Goal: Complete application form: Complete application form

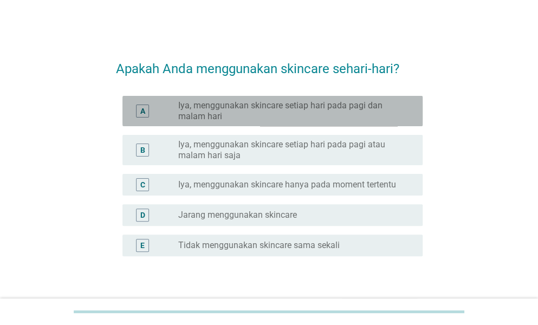
click at [287, 112] on label "Iya, menggunakan skincare setiap hari pada pagi dan malam hari" at bounding box center [291, 111] width 227 height 22
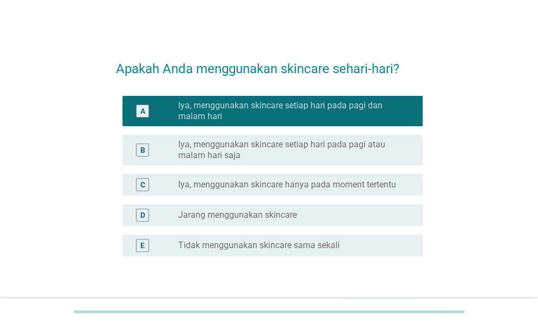
scroll to position [70, 0]
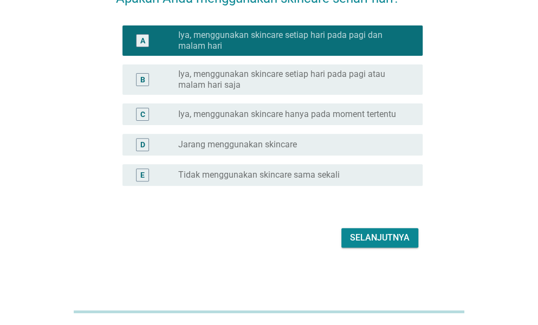
click at [396, 241] on div "Selanjutnya" at bounding box center [380, 237] width 60 height 13
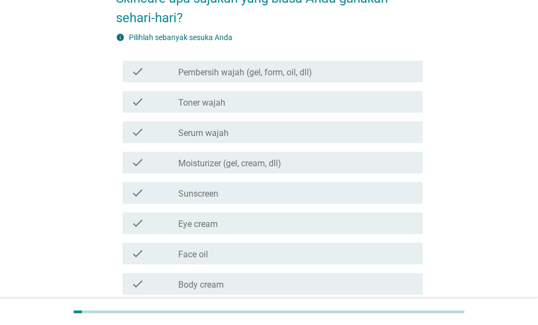
scroll to position [0, 0]
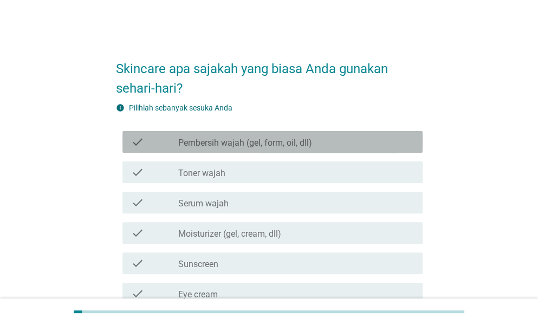
click at [271, 150] on div "check check_box_outline_blank Pembersih wajah (gel, form, oil, dll)" at bounding box center [272, 142] width 300 height 22
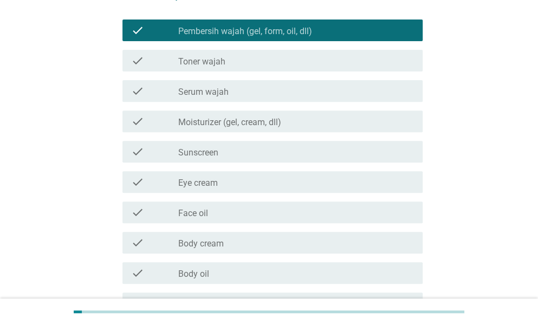
scroll to position [113, 0]
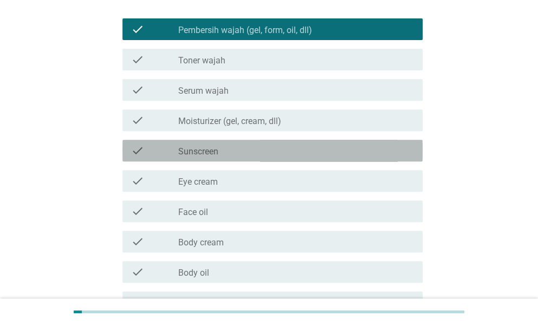
click at [289, 150] on div "check_box_outline_blank Sunscreen" at bounding box center [296, 150] width 236 height 13
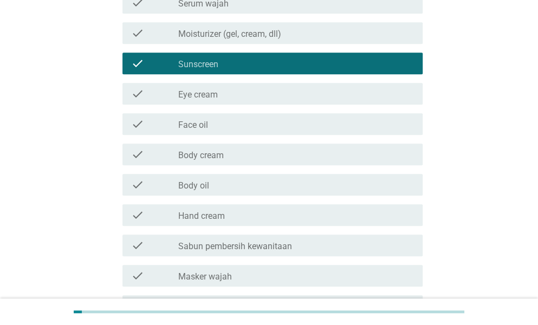
scroll to position [201, 0]
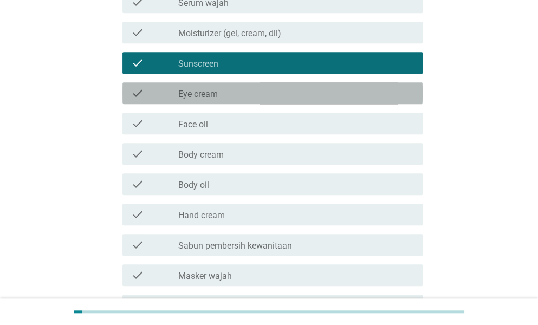
click at [309, 94] on div "check_box_outline_blank Eye cream" at bounding box center [296, 93] width 236 height 13
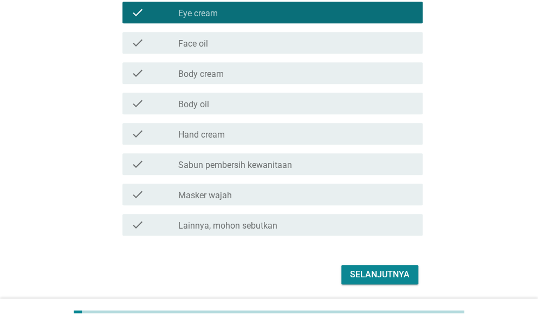
scroll to position [286, 0]
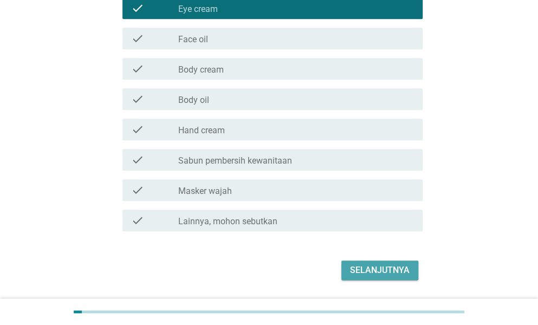
click at [366, 270] on div "Selanjutnya" at bounding box center [380, 270] width 60 height 13
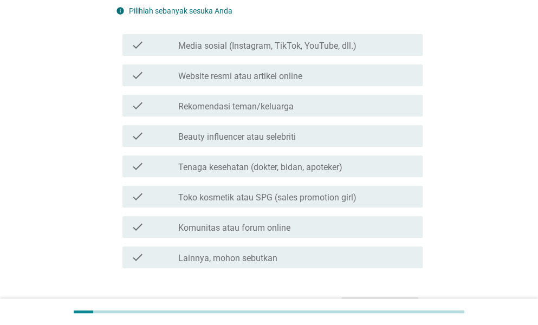
scroll to position [117, 0]
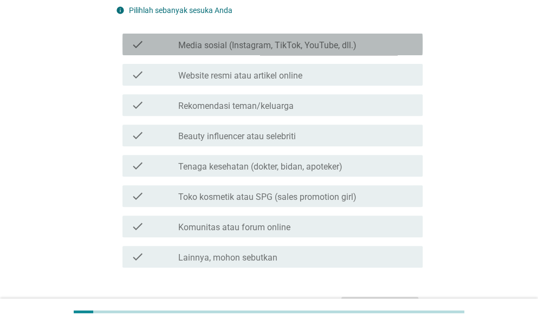
click at [268, 48] on label "Media sosial (Instagram, TikTok, YouTube, dll.)" at bounding box center [267, 45] width 178 height 11
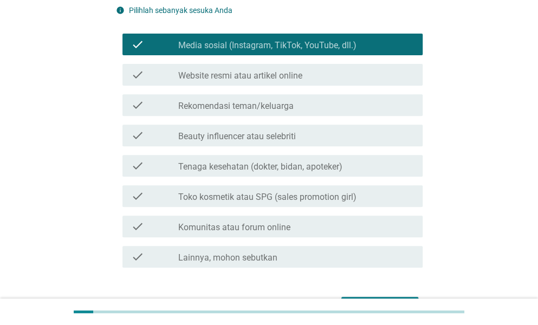
scroll to position [186, 0]
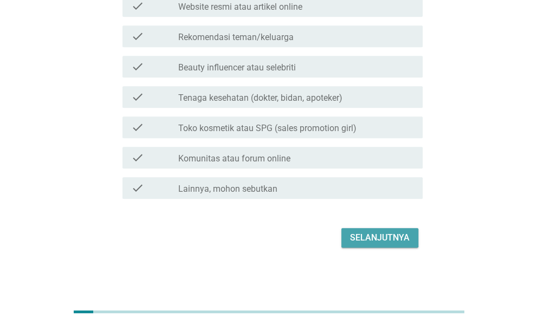
click at [373, 239] on div "Selanjutnya" at bounding box center [380, 237] width 60 height 13
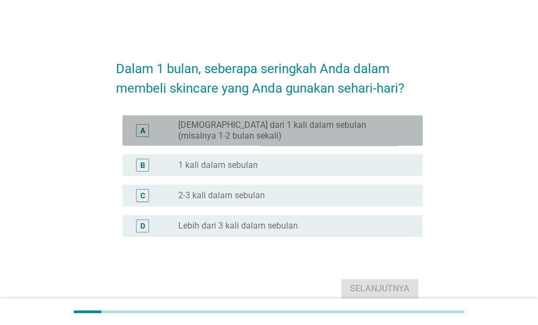
click at [322, 133] on label "[DEMOGRAPHIC_DATA] dari 1 kali dalam sebulan (misalnya 1-2 bulan sekali)" at bounding box center [291, 131] width 227 height 22
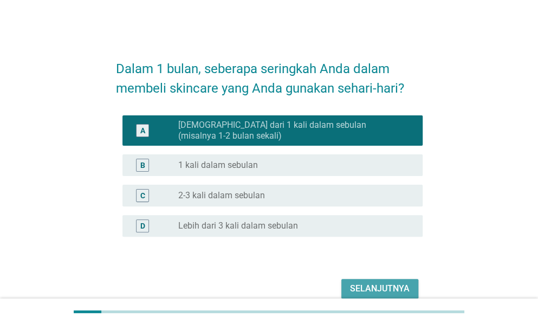
click at [384, 287] on div "Selanjutnya" at bounding box center [380, 288] width 60 height 13
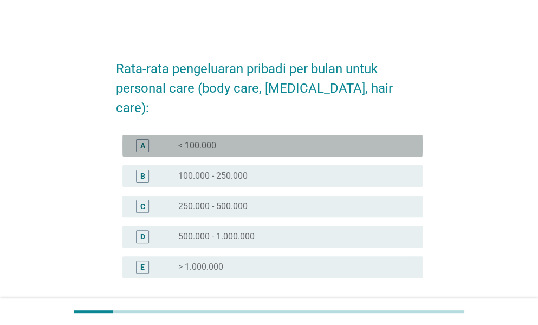
click at [241, 140] on div "radio_button_unchecked < 100.000" at bounding box center [291, 145] width 227 height 11
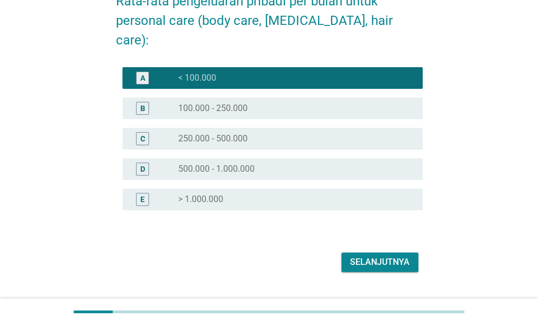
scroll to position [69, 0]
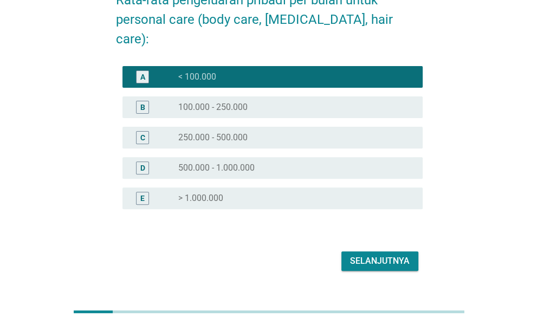
click at [392, 251] on button "Selanjutnya" at bounding box center [379, 261] width 77 height 20
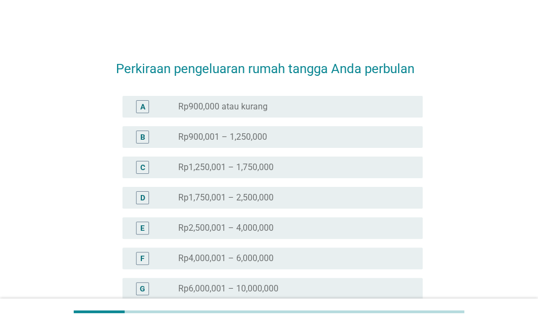
click at [289, 144] on div "B radio_button_unchecked Rp900,001 – 1,250,000" at bounding box center [272, 137] width 300 height 22
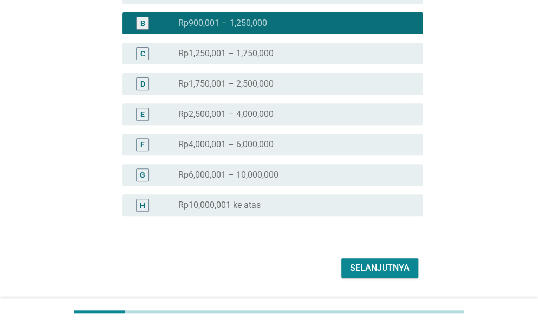
scroll to position [114, 0]
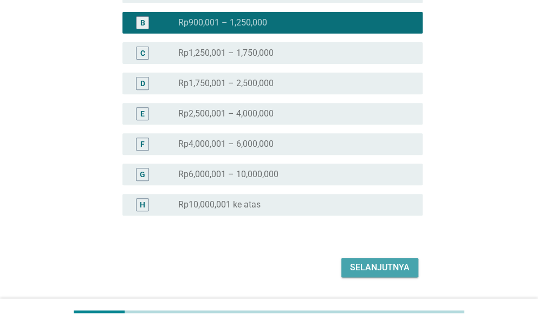
click at [369, 265] on div "Selanjutnya" at bounding box center [380, 267] width 60 height 13
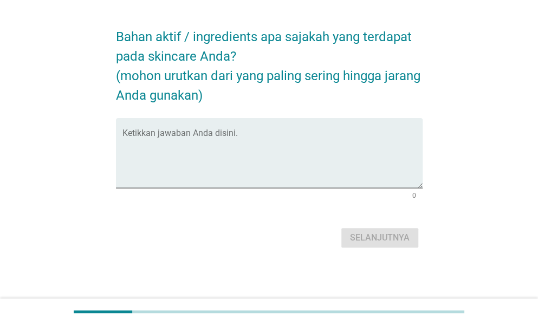
scroll to position [0, 0]
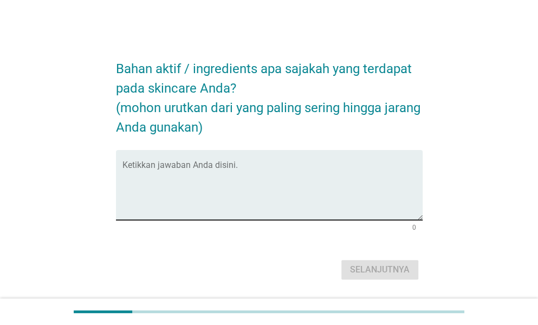
click at [254, 160] on div "Ketikkan jawaban Anda disini." at bounding box center [272, 185] width 300 height 70
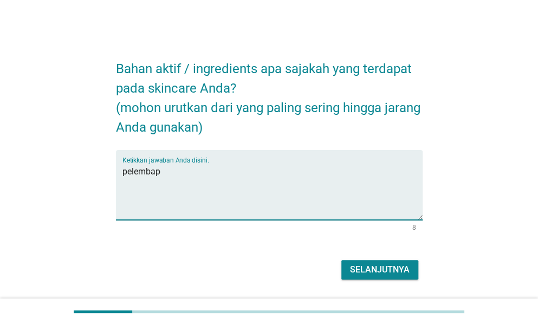
type textarea "pelembap"
click at [374, 265] on div "Selanjutnya" at bounding box center [380, 269] width 60 height 13
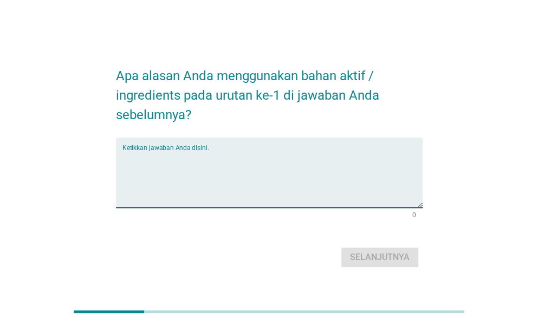
click at [204, 156] on textarea "Ketikkan jawaban Anda disini." at bounding box center [272, 179] width 300 height 57
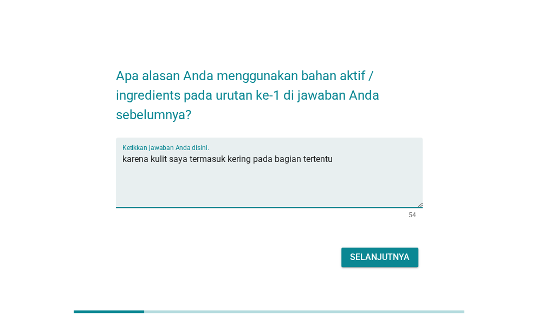
type textarea "karena kulit saya termasuk kering pada bagian tertentu"
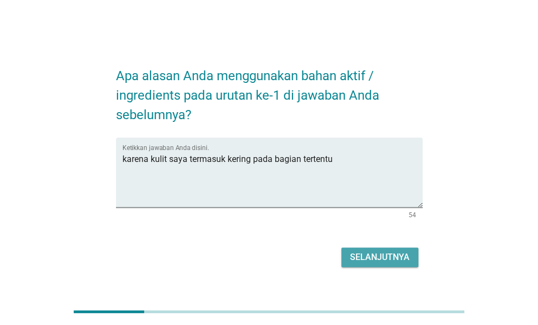
click at [361, 264] on button "Selanjutnya" at bounding box center [379, 258] width 77 height 20
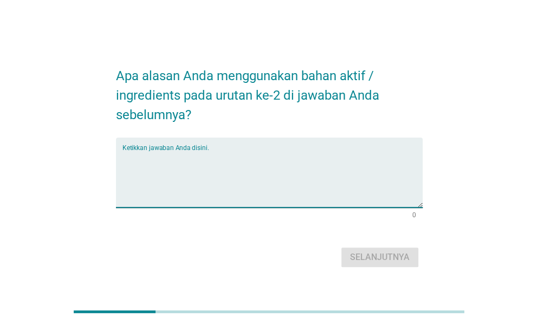
click at [218, 159] on textarea "Ketikkan jawaban Anda disini." at bounding box center [272, 179] width 300 height 57
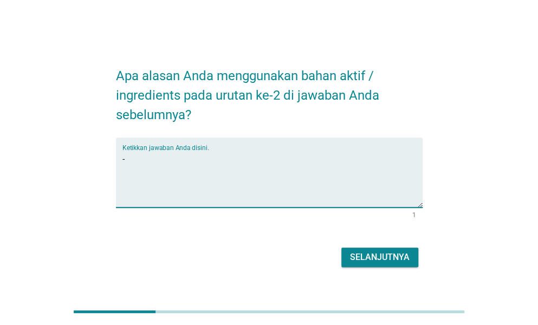
type textarea "-"
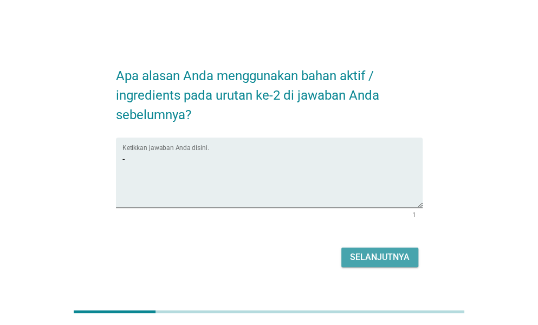
click at [376, 255] on div "Selanjutnya" at bounding box center [380, 257] width 60 height 13
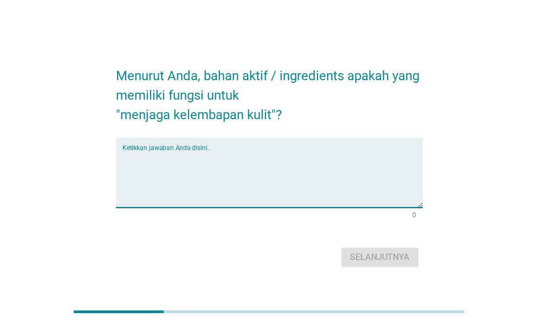
click at [162, 157] on textarea "Ketikkan jawaban Anda disini." at bounding box center [272, 179] width 300 height 57
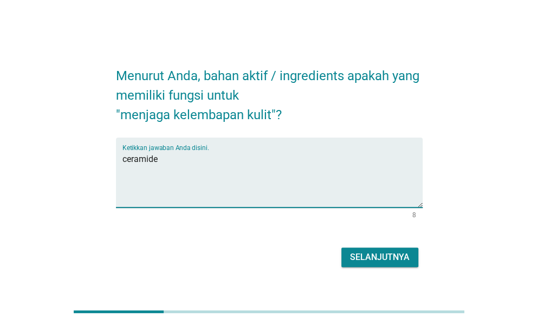
type textarea "ceramide"
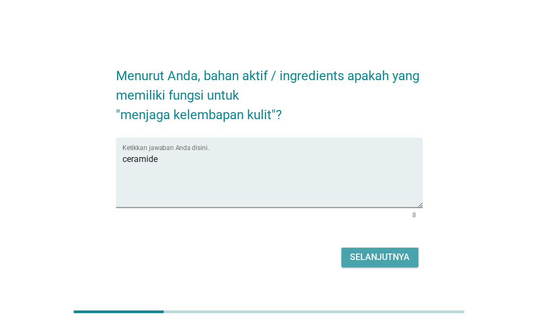
click at [364, 257] on div "Selanjutnya" at bounding box center [380, 257] width 60 height 13
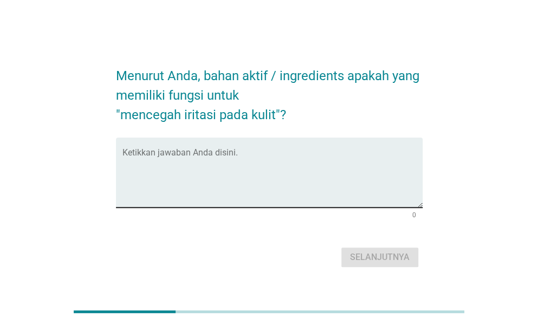
click at [205, 146] on div "Ketikkan jawaban Anda disini." at bounding box center [272, 173] width 300 height 70
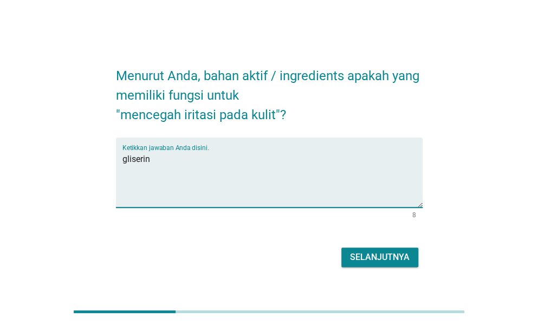
type textarea "gliserin"
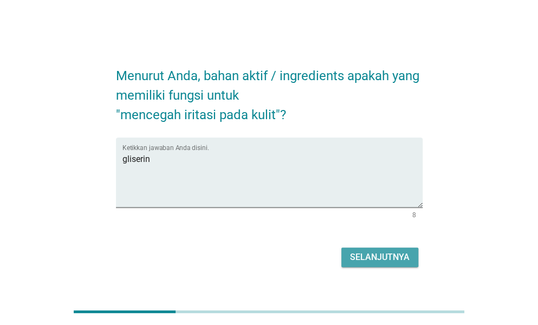
click at [386, 251] on div "Selanjutnya" at bounding box center [380, 257] width 60 height 13
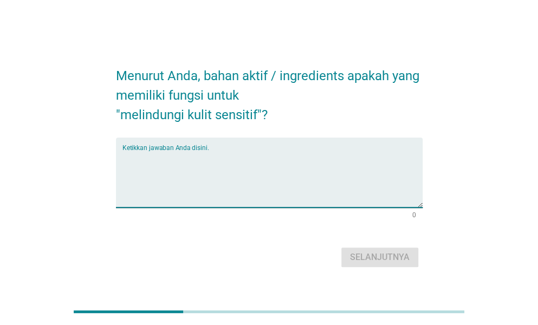
click at [260, 156] on textarea "Ketikkan jawaban Anda disini." at bounding box center [272, 179] width 300 height 57
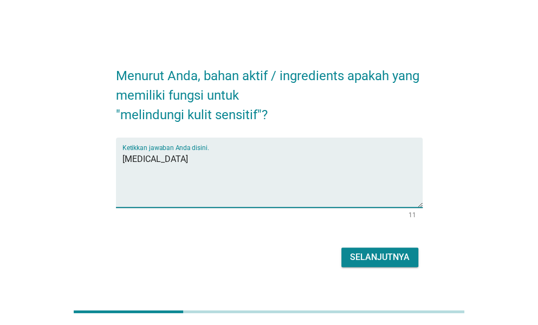
type textarea "[MEDICAL_DATA]"
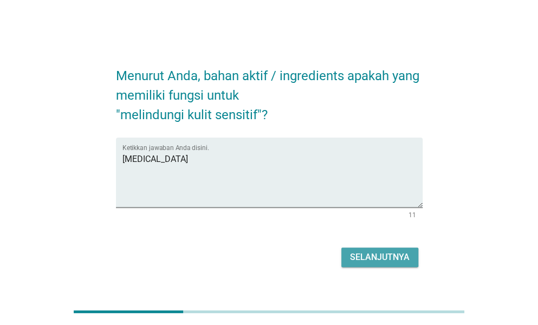
click at [354, 257] on div "Selanjutnya" at bounding box center [380, 257] width 60 height 13
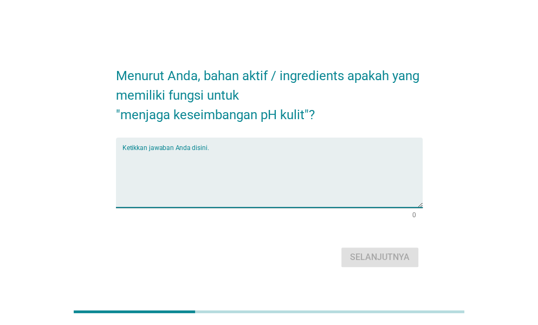
click at [165, 168] on textarea "Ketikkan jawaban Anda disini." at bounding box center [272, 179] width 300 height 57
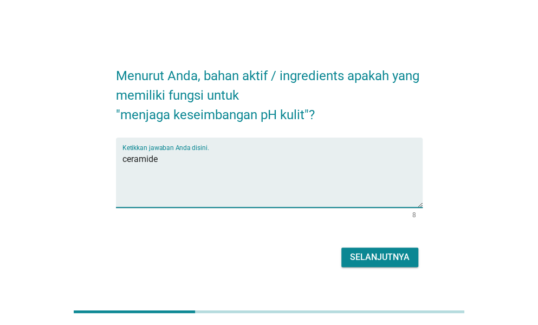
type textarea "ceramide"
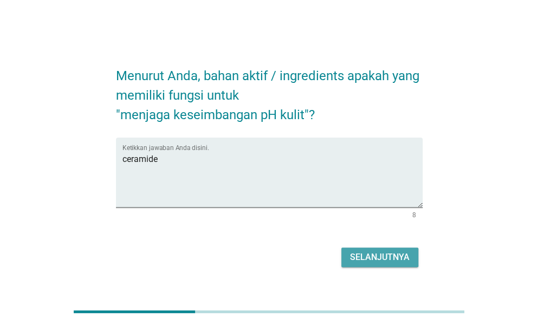
click at [369, 263] on div "Selanjutnya" at bounding box center [380, 257] width 60 height 13
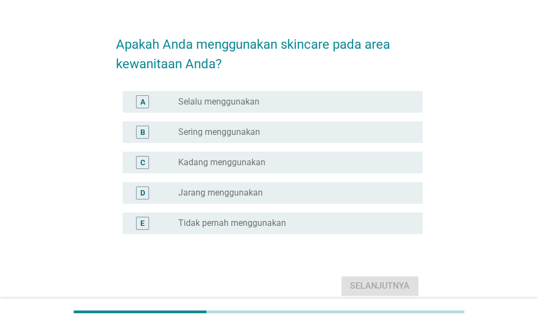
scroll to position [27, 0]
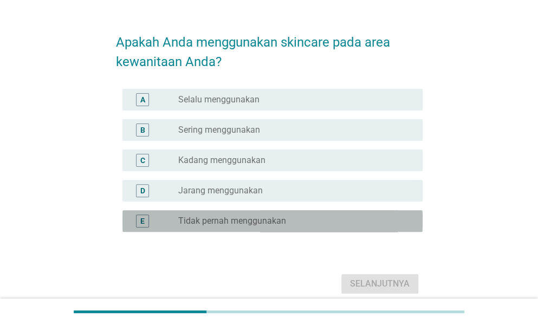
click at [231, 218] on label "Tidak pernah menggunakan" at bounding box center [232, 221] width 108 height 11
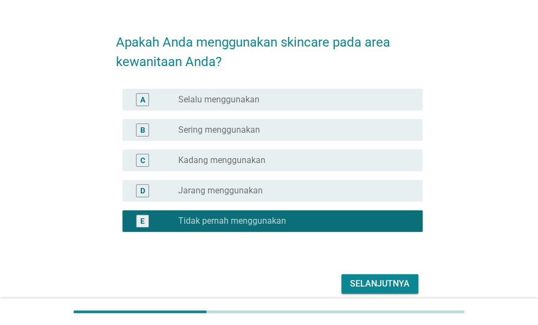
click at [363, 287] on div "Selanjutnya" at bounding box center [380, 283] width 60 height 13
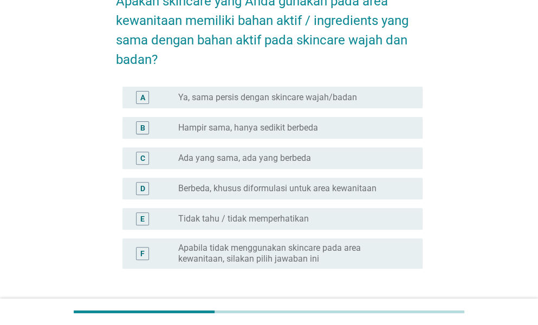
scroll to position [70, 0]
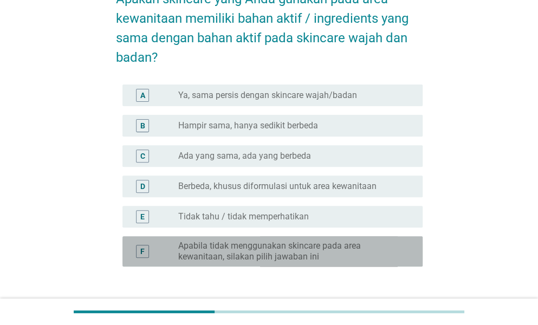
click at [292, 248] on label "Apabila tidak menggunakan skincare pada area kewanitaan, silakan pilih jawaban …" at bounding box center [291, 252] width 227 height 22
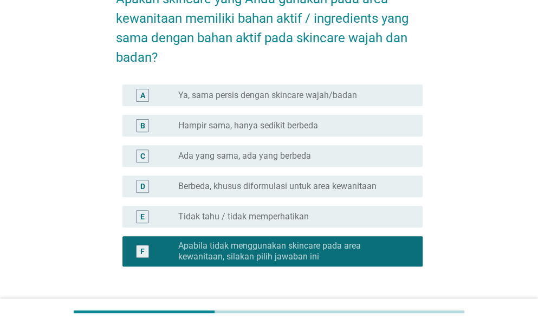
scroll to position [151, 0]
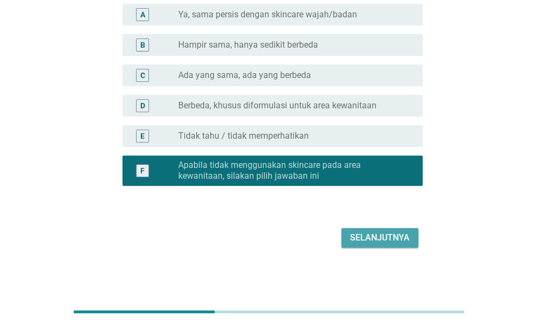
click at [390, 237] on div "Selanjutnya" at bounding box center [380, 237] width 60 height 13
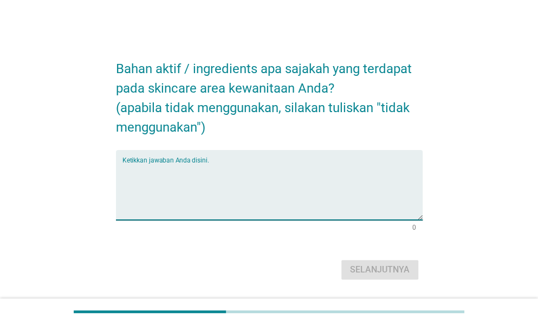
click at [244, 169] on textarea "Ketikkan jawaban Anda disini." at bounding box center [272, 191] width 300 height 57
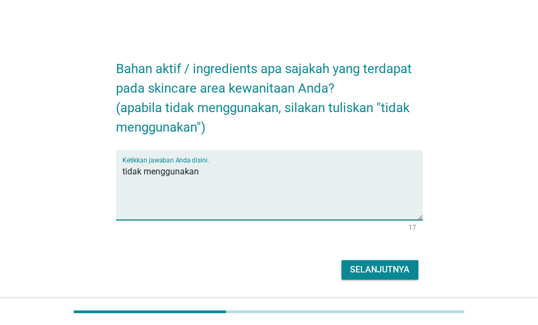
type textarea "tidak menggunakan"
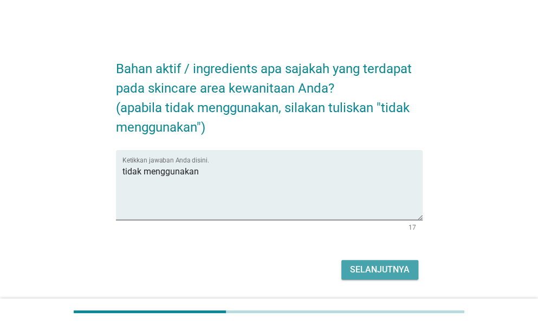
click at [364, 260] on button "Selanjutnya" at bounding box center [379, 270] width 77 height 20
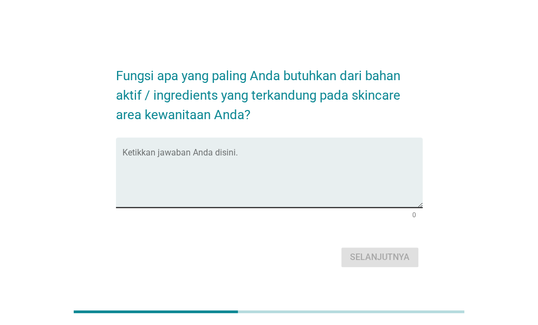
click at [238, 152] on textarea "Ketikkan jawaban Anda disini." at bounding box center [272, 179] width 300 height 57
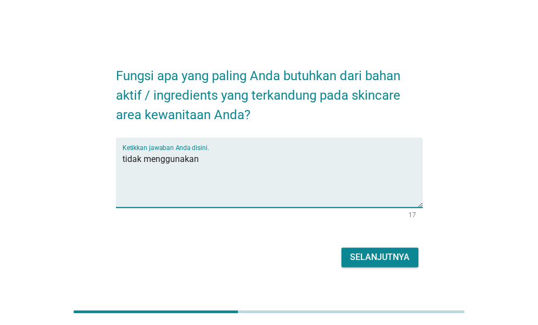
type textarea "tidak menggunakan"
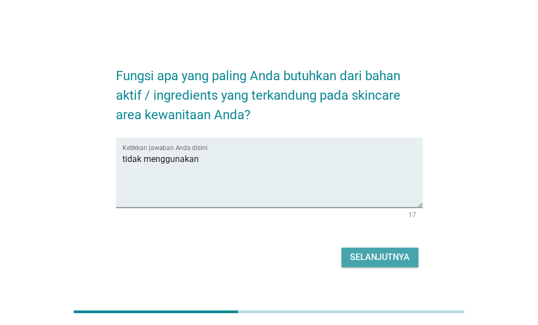
click at [360, 258] on div "Selanjutnya" at bounding box center [380, 257] width 60 height 13
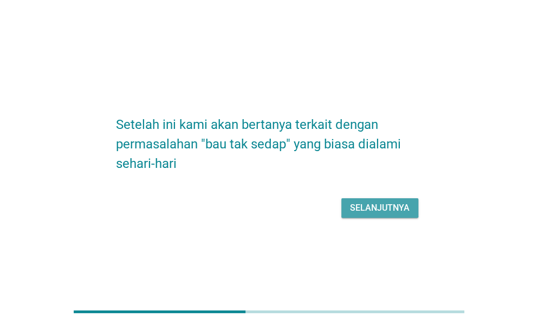
click at [371, 208] on div "Selanjutnya" at bounding box center [380, 208] width 60 height 13
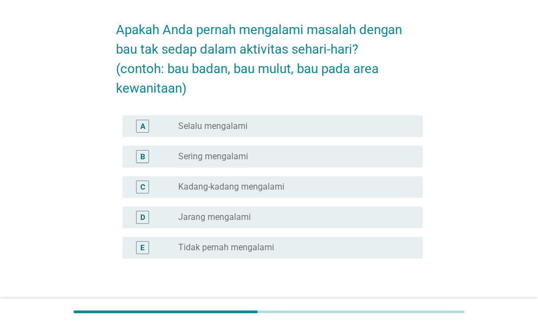
scroll to position [40, 0]
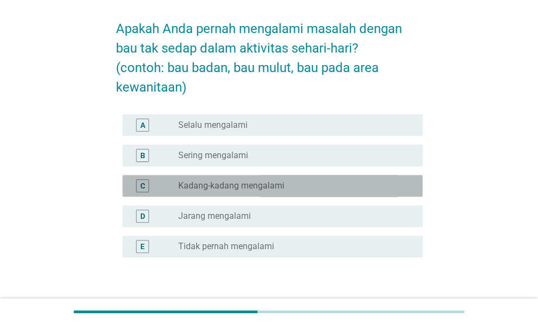
click at [242, 187] on label "Kadang-kadang mengalami" at bounding box center [231, 185] width 106 height 11
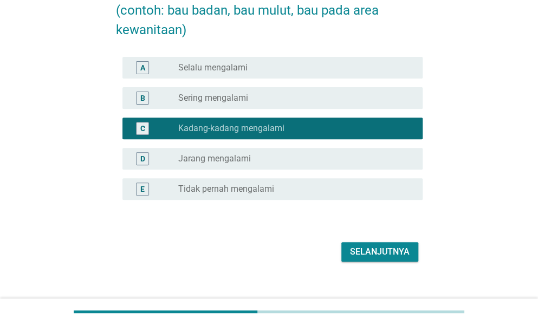
scroll to position [99, 0]
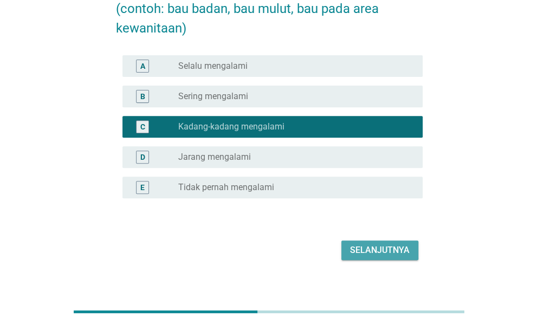
click at [392, 257] on button "Selanjutnya" at bounding box center [379, 251] width 77 height 20
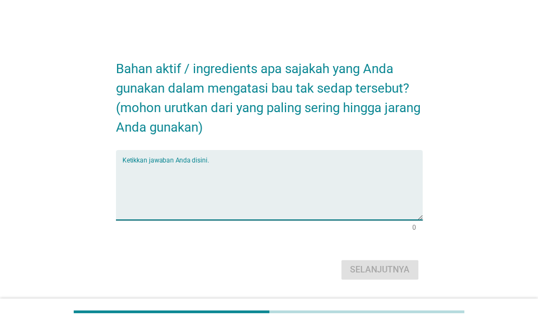
click at [197, 166] on textarea "Ketikkan jawaban Anda disini." at bounding box center [272, 191] width 300 height 57
type textarea "mint"
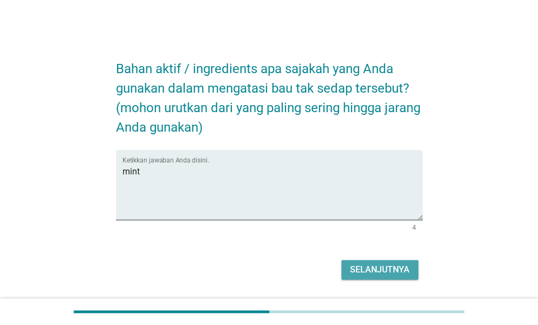
click at [371, 269] on div "Selanjutnya" at bounding box center [380, 269] width 60 height 13
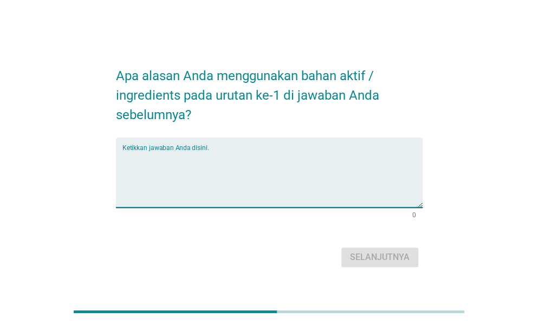
click at [206, 169] on textarea "Ketikkan jawaban Anda disini." at bounding box center [272, 179] width 300 height 57
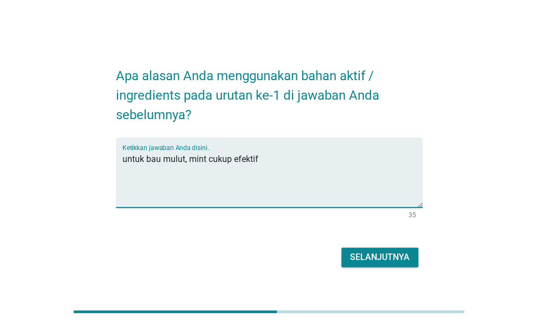
type textarea "untuk bau mulut, mint cukup efektif"
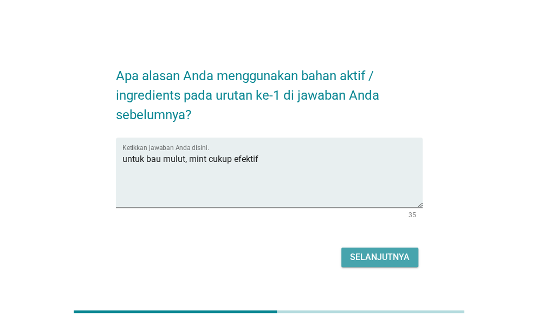
click at [379, 254] on div "Selanjutnya" at bounding box center [380, 257] width 60 height 13
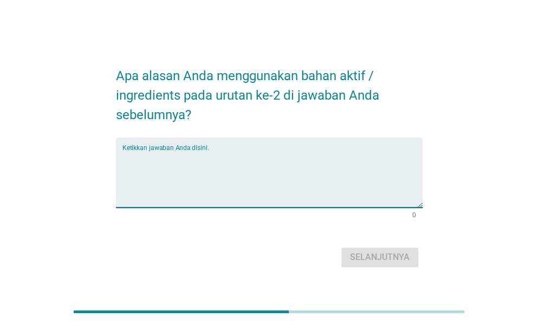
click at [201, 158] on textarea "Ketikkan jawaban Anda disini." at bounding box center [272, 179] width 300 height 57
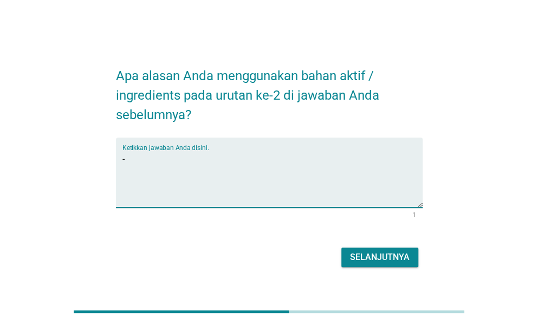
type textarea "-"
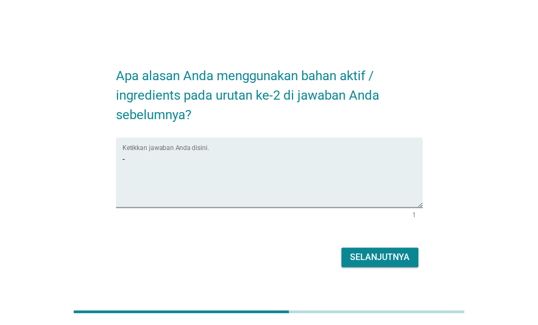
click at [378, 263] on div "Selanjutnya" at bounding box center [380, 257] width 60 height 13
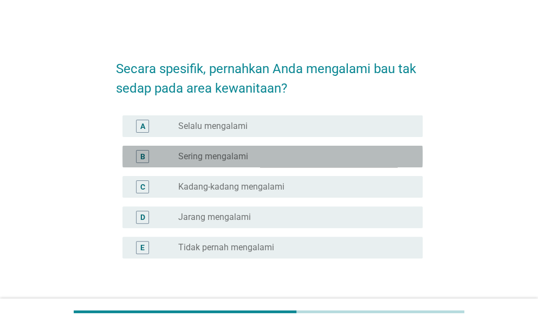
click at [249, 157] on div "radio_button_unchecked Sering mengalami" at bounding box center [291, 156] width 227 height 11
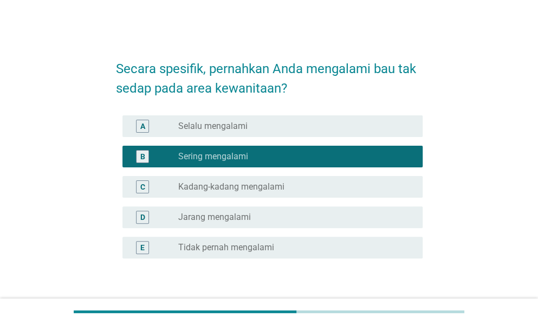
click at [454, 256] on div "Secara spesifik, pernahkan Anda mengalami bau tak sedap pada area kewanitaan? A…" at bounding box center [269, 186] width 486 height 293
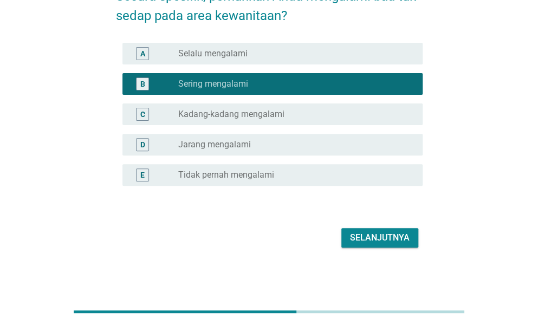
click at [382, 241] on div "Selanjutnya" at bounding box center [380, 237] width 60 height 13
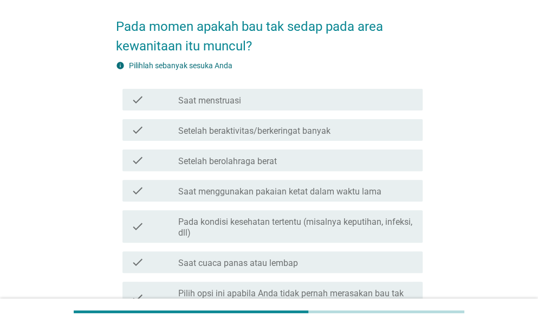
scroll to position [43, 0]
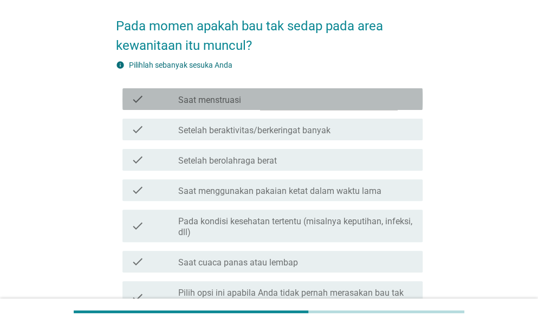
click at [282, 99] on div "check_box_outline_blank Saat menstruasi" at bounding box center [296, 99] width 236 height 13
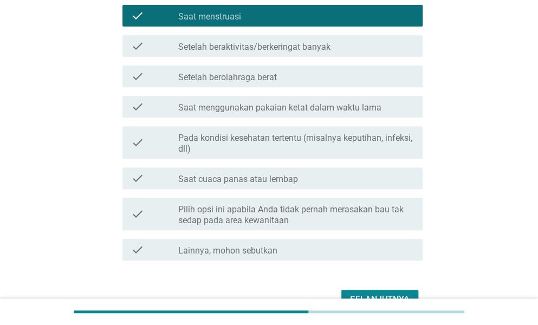
scroll to position [127, 0]
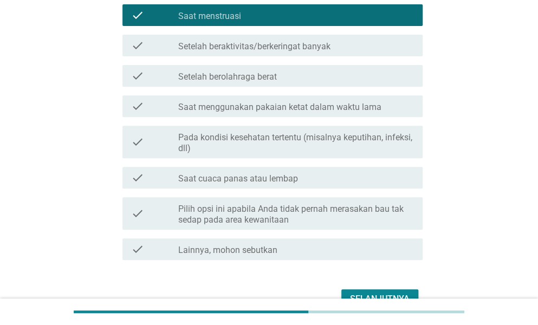
click at [263, 142] on label "Pada kondisi kesehatan tertentu (misalnya keputihan, infeksi, dll)" at bounding box center [296, 143] width 236 height 22
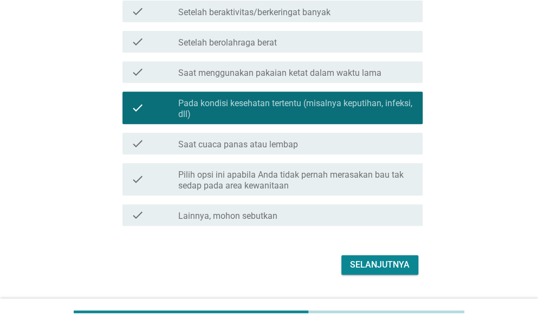
scroll to position [161, 0]
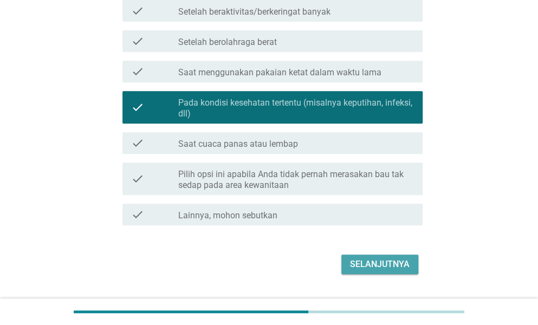
click at [374, 266] on div "Selanjutnya" at bounding box center [380, 264] width 60 height 13
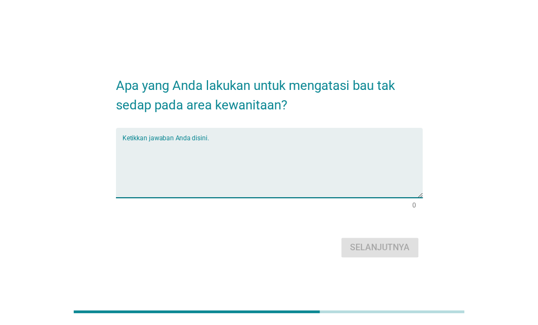
click at [208, 143] on textarea "Ketikkan jawaban Anda disini." at bounding box center [272, 169] width 300 height 57
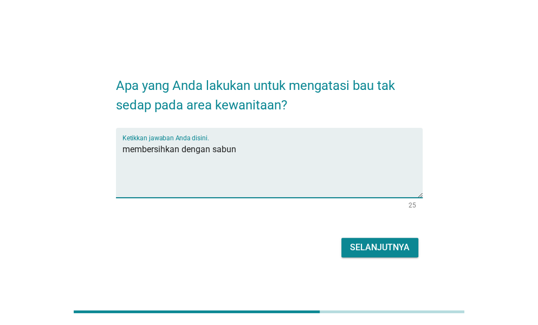
type textarea "membersihkan dengan sabun"
click at [382, 244] on div "Selanjutnya" at bounding box center [380, 247] width 60 height 13
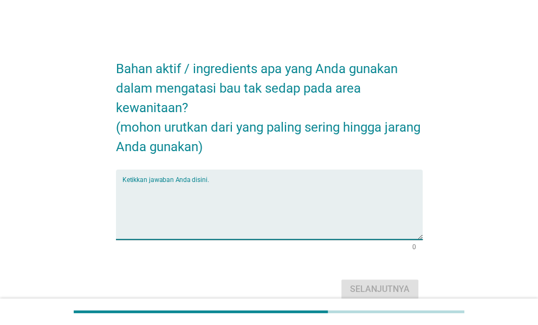
click at [307, 188] on textarea "Ketikkan jawaban Anda disini." at bounding box center [272, 211] width 300 height 57
type textarea "s"
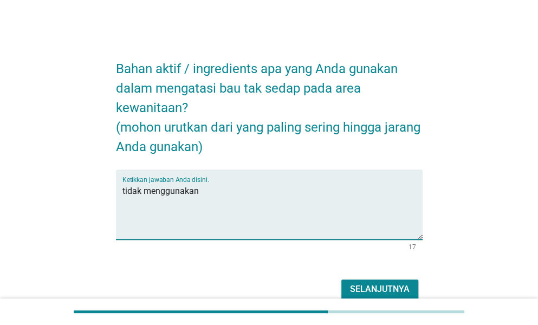
type textarea "tidak menggunakan"
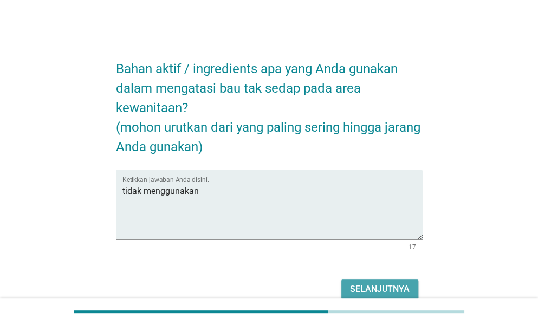
click at [371, 283] on div "Selanjutnya" at bounding box center [380, 289] width 60 height 13
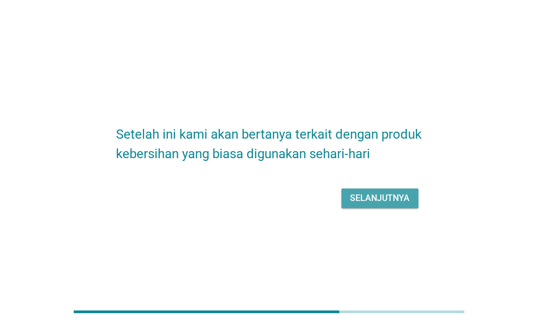
click at [379, 198] on div "Selanjutnya" at bounding box center [380, 198] width 60 height 13
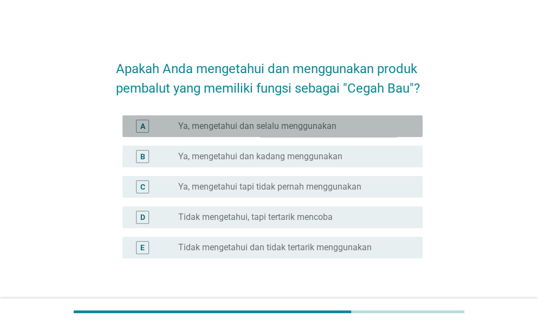
click at [294, 131] on label "Ya, mengetahui dan selalu menggunakan" at bounding box center [257, 126] width 158 height 11
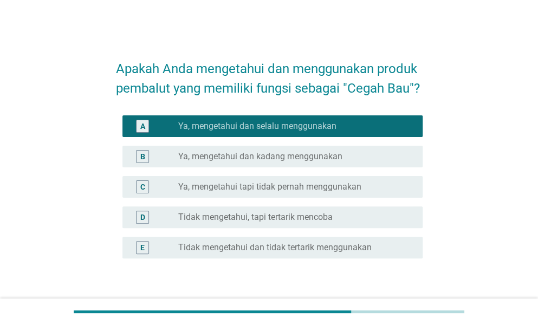
scroll to position [73, 0]
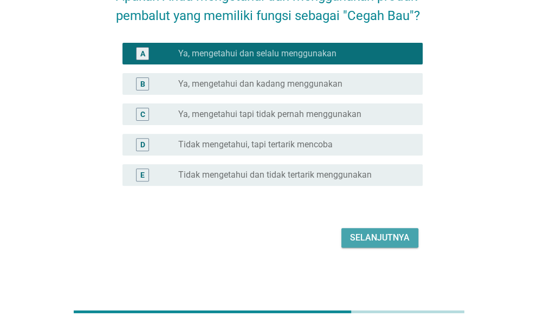
click at [387, 231] on div "Selanjutnya" at bounding box center [380, 237] width 60 height 13
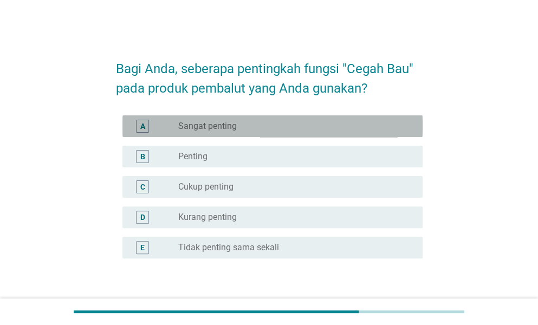
click at [253, 128] on div "radio_button_unchecked Sangat penting" at bounding box center [291, 126] width 227 height 11
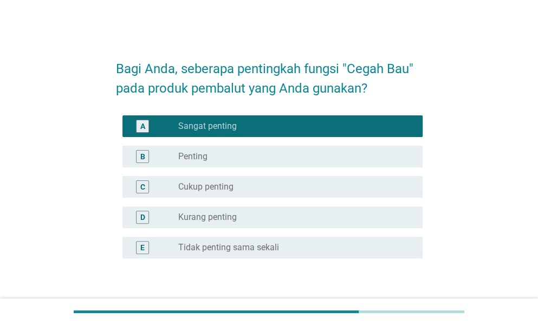
scroll to position [73, 0]
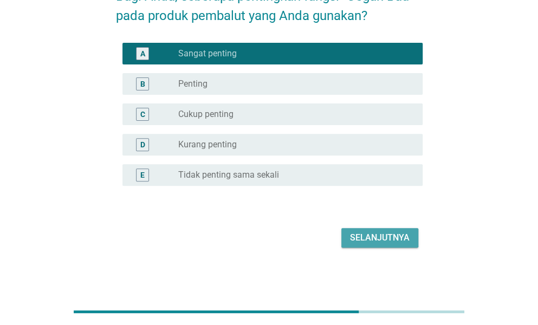
click at [391, 232] on div "Selanjutnya" at bounding box center [380, 237] width 60 height 13
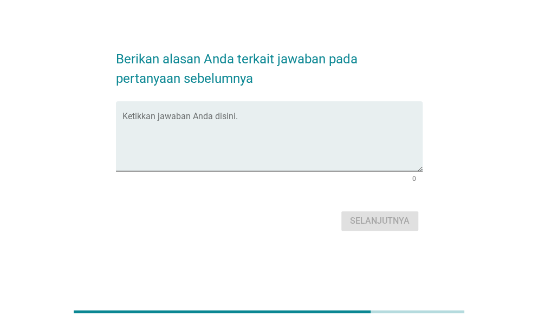
scroll to position [0, 0]
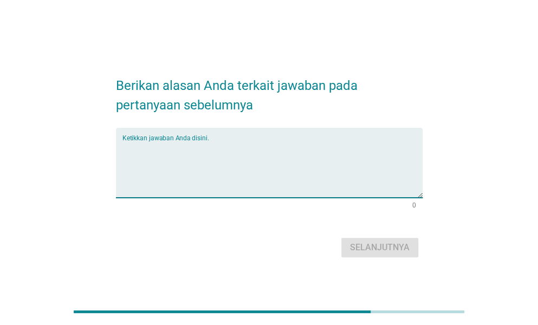
click at [244, 146] on textarea "Ketikkan jawaban Anda disini." at bounding box center [272, 169] width 300 height 57
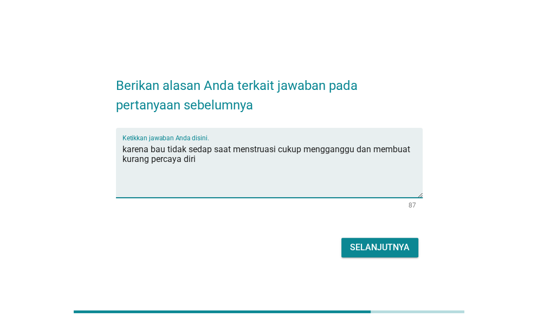
type textarea "karena bau tidak sedap saat menstruasi cukup mengganggu dan membuat kurang perc…"
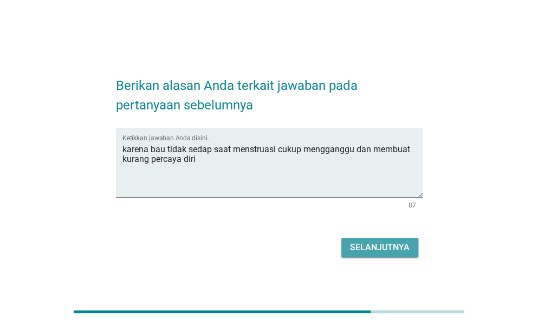
click at [381, 251] on div "Selanjutnya" at bounding box center [380, 247] width 60 height 13
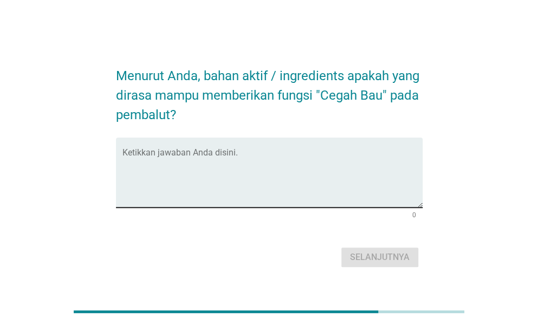
click at [230, 148] on div "Ketikkan jawaban Anda disini." at bounding box center [272, 173] width 300 height 70
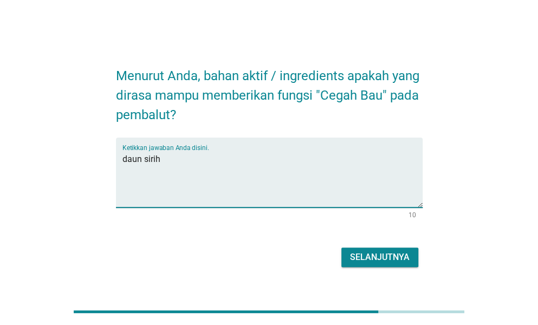
type textarea "daun sirih"
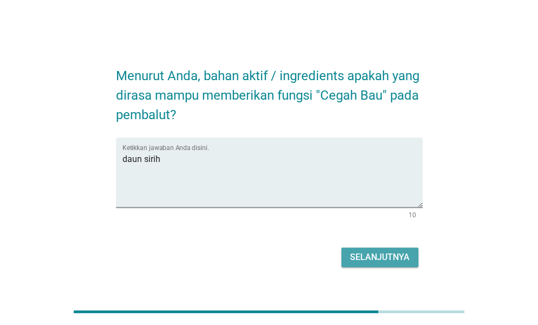
click at [364, 257] on div "Selanjutnya" at bounding box center [380, 257] width 60 height 13
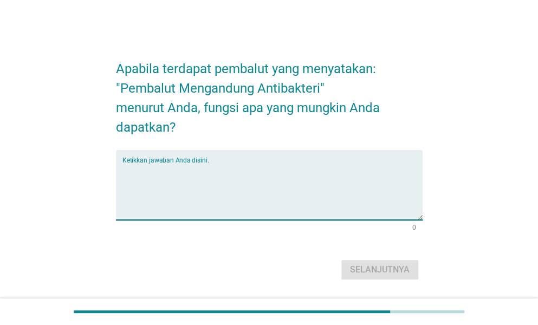
click at [173, 163] on textarea "Ketikkan jawaban Anda disini." at bounding box center [272, 191] width 300 height 57
type textarea "l"
type textarea "m"
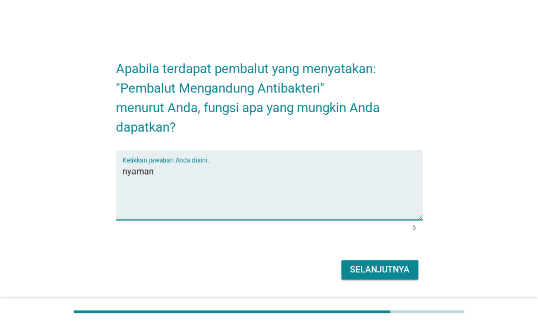
type textarea "nyaman"
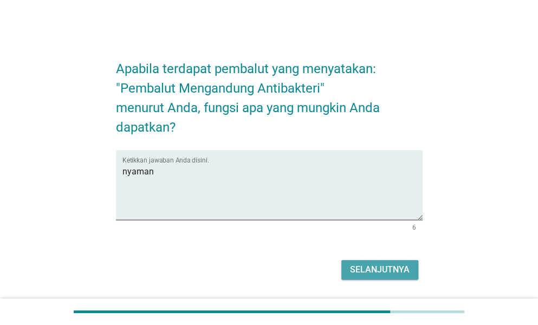
click at [378, 264] on div "Selanjutnya" at bounding box center [380, 269] width 60 height 13
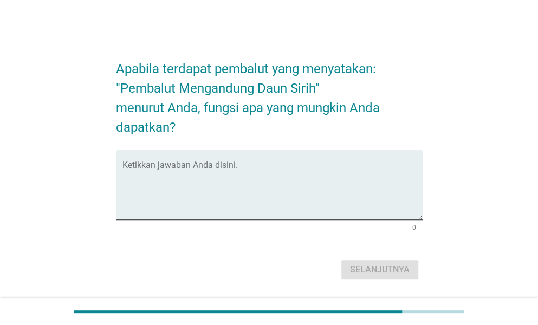
click at [222, 161] on div "Ketikkan jawaban Anda disini." at bounding box center [272, 185] width 300 height 70
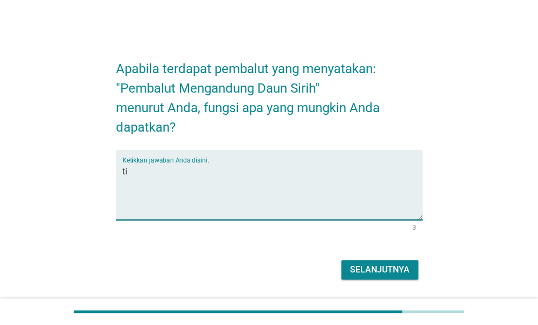
type textarea "t"
type textarea "mengurangi bau pada area kewanitaan"
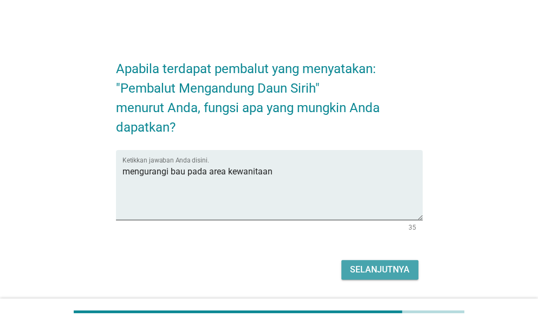
click at [366, 270] on div "Selanjutnya" at bounding box center [380, 269] width 60 height 13
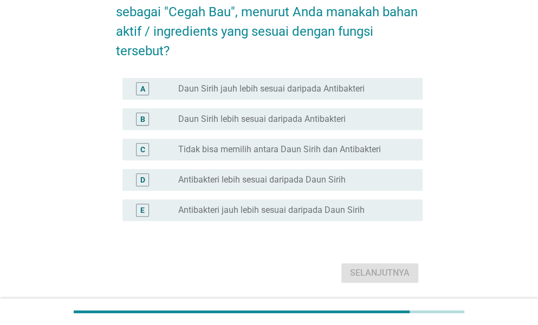
scroll to position [79, 0]
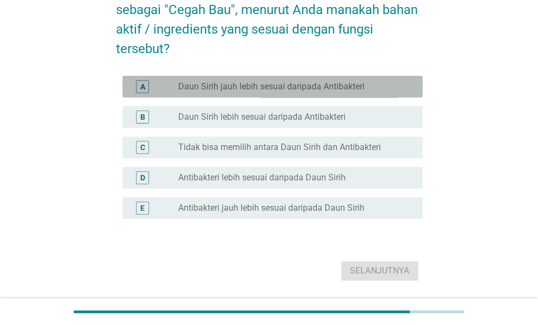
click at [315, 80] on div "radio_button_unchecked Daun Sirih jauh lebih sesuai daripada Antibakteri" at bounding box center [296, 86] width 236 height 13
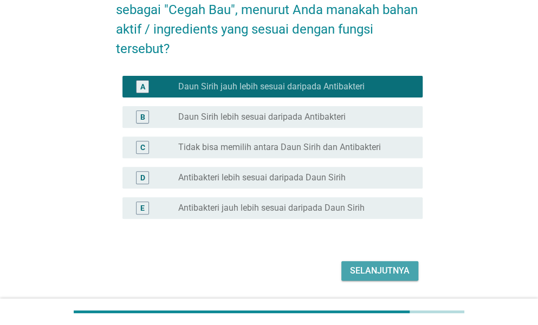
click at [378, 266] on div "Selanjutnya" at bounding box center [380, 270] width 60 height 13
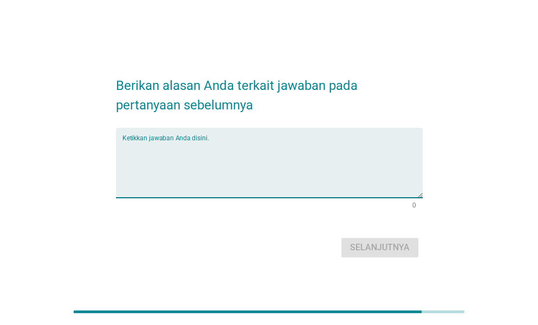
click at [240, 153] on textarea "Ketikkan jawaban Anda disini." at bounding box center [272, 169] width 300 height 57
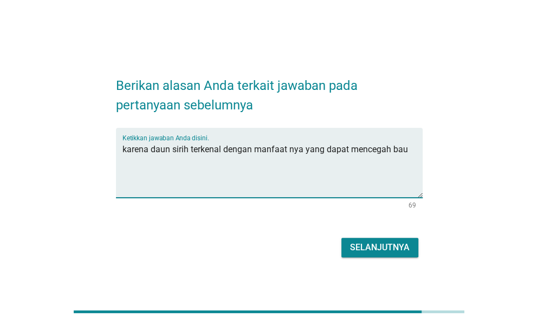
type textarea "karena daun sirih terkenal dengan manfaat nya yang dapat mencegah bau"
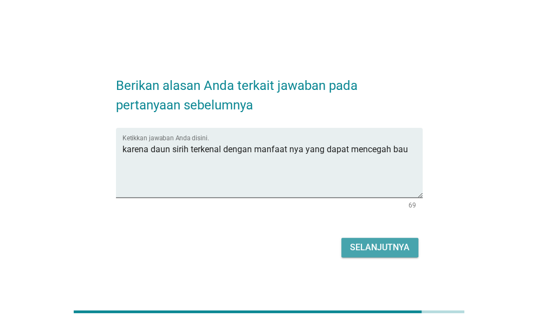
click at [361, 250] on div "Selanjutnya" at bounding box center [380, 247] width 60 height 13
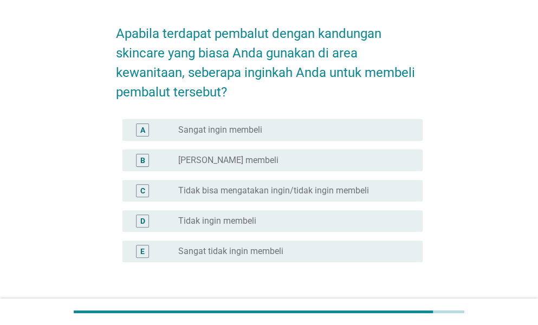
scroll to position [35, 0]
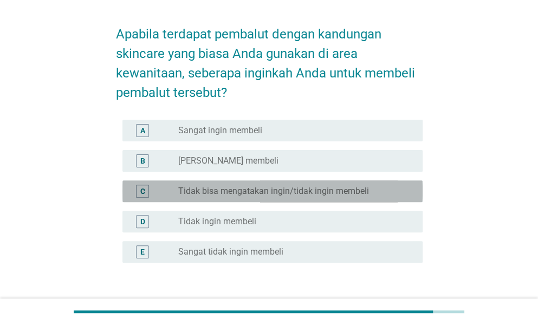
click at [234, 193] on label "Tidak bisa mengatakan ingin/tidak ingin membeli" at bounding box center [273, 191] width 191 height 11
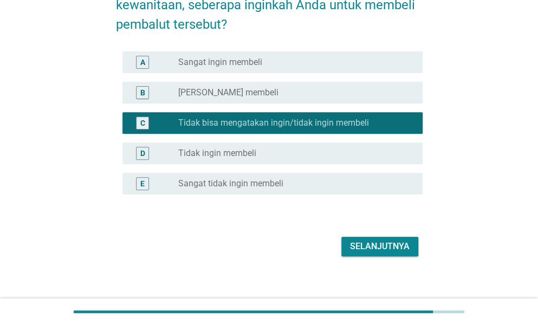
scroll to position [104, 0]
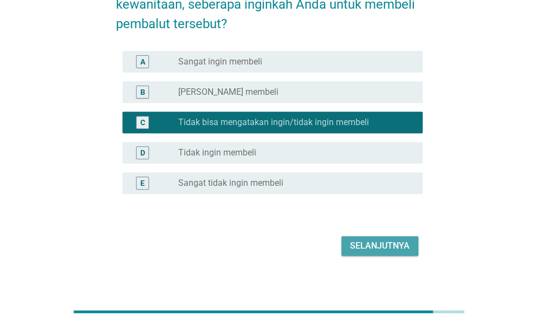
click at [394, 240] on div "Selanjutnya" at bounding box center [380, 246] width 60 height 13
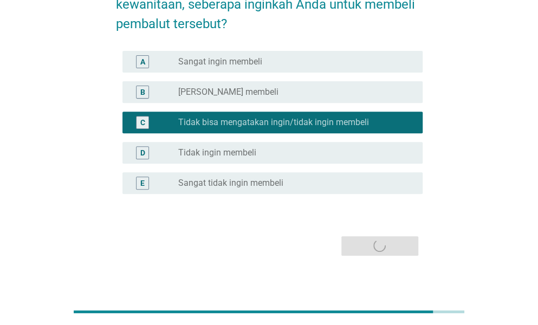
scroll to position [0, 0]
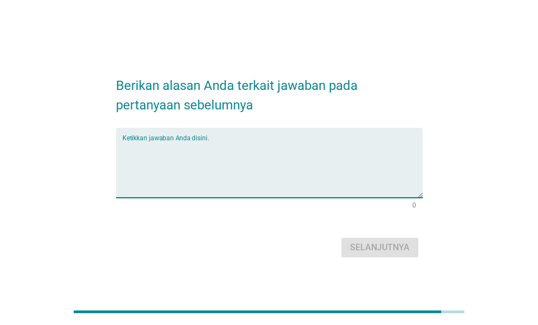
click at [236, 149] on textarea "Ketikkan jawaban Anda disini." at bounding box center [272, 169] width 300 height 57
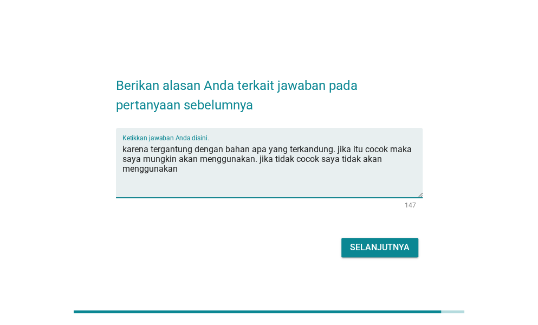
type textarea "karena tergantung dengan bahan apa yang terkandung. jika itu cocok maka saya mu…"
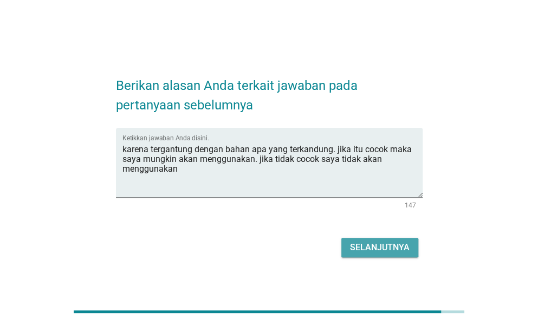
click at [391, 248] on div "Selanjutnya" at bounding box center [380, 247] width 60 height 13
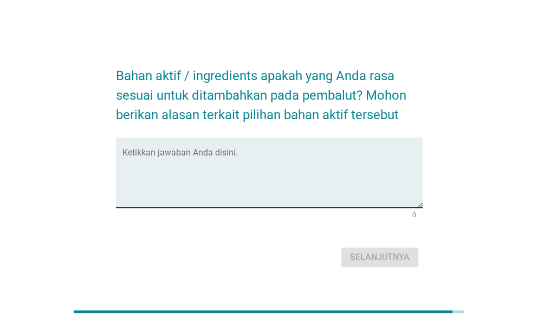
click at [212, 145] on div "Ketikkan jawaban Anda disini." at bounding box center [272, 173] width 300 height 70
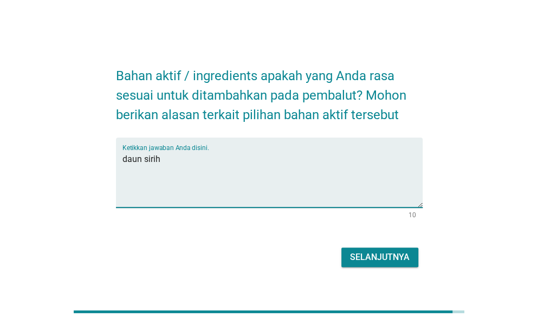
type textarea "daun sirih"
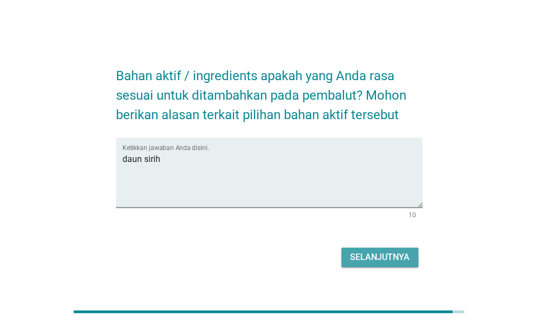
click at [375, 264] on button "Selanjutnya" at bounding box center [379, 258] width 77 height 20
